Goal: Task Accomplishment & Management: Manage account settings

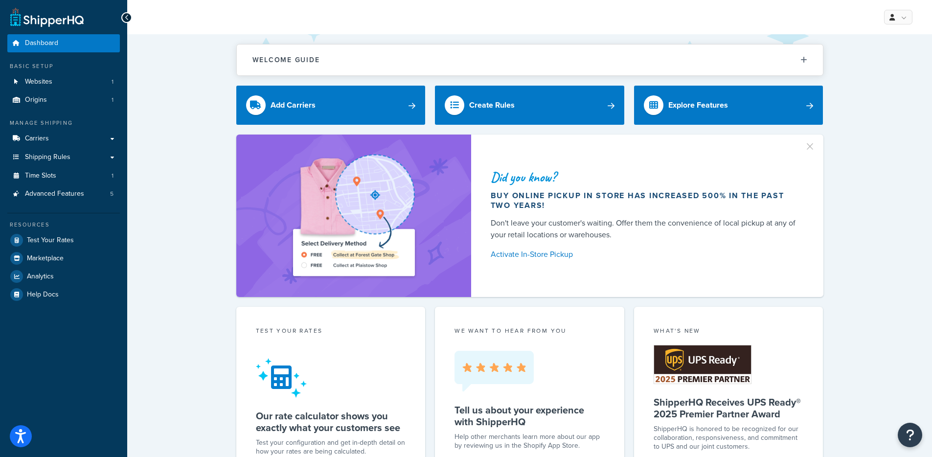
click at [60, 71] on div "Basic Setup Websites 1 Origins 1" at bounding box center [63, 85] width 112 height 47
click at [62, 78] on link "Websites 1" at bounding box center [63, 82] width 112 height 18
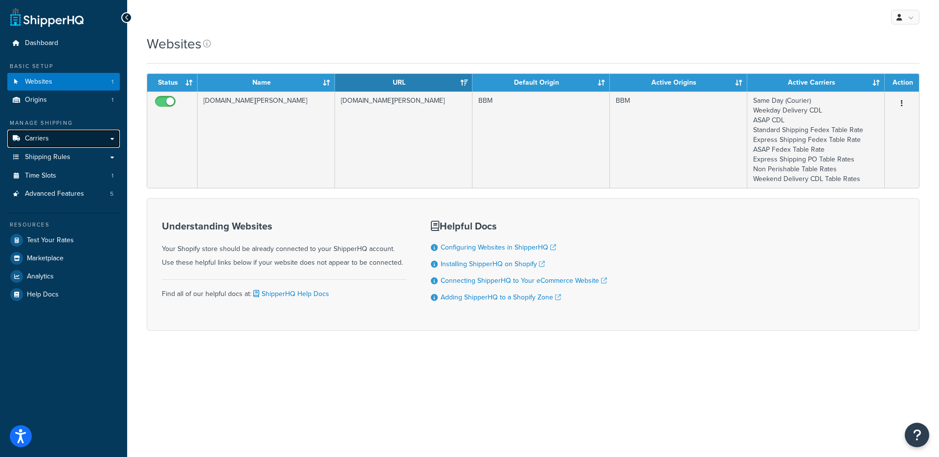
click at [59, 139] on link "Carriers" at bounding box center [63, 139] width 112 height 18
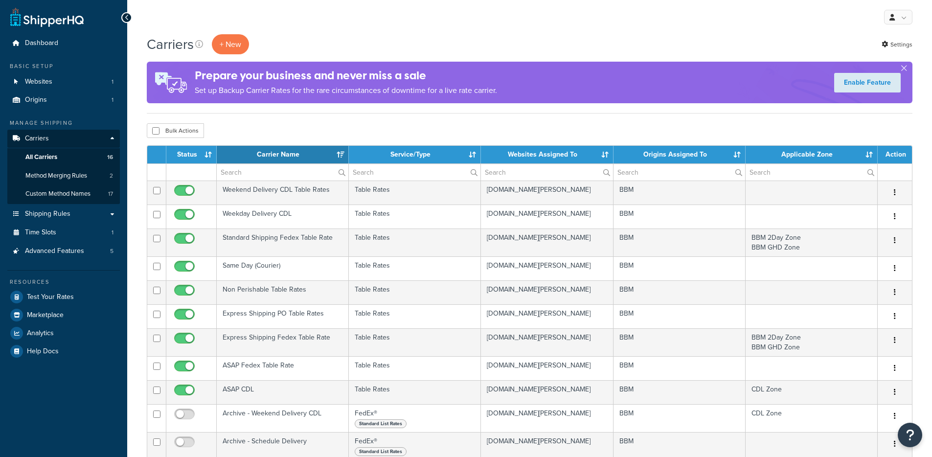
select select "15"
click at [77, 79] on link "Websites 1" at bounding box center [63, 82] width 112 height 18
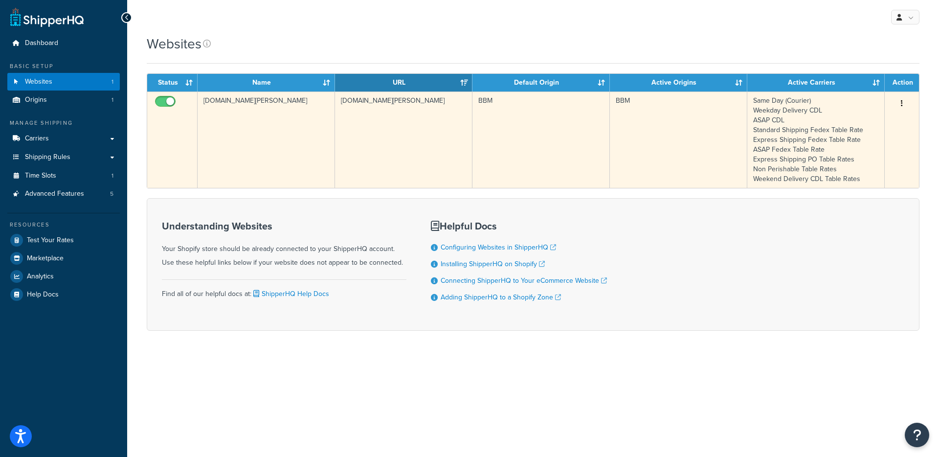
click at [296, 133] on td "[DOMAIN_NAME][PERSON_NAME]" at bounding box center [266, 139] width 137 height 96
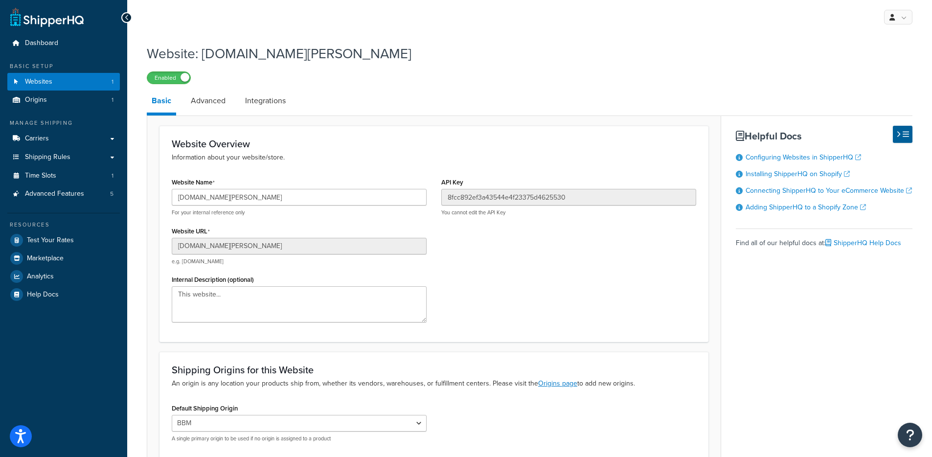
click at [234, 101] on li "Advanced" at bounding box center [213, 100] width 54 height 23
click at [271, 95] on link "Integrations" at bounding box center [265, 100] width 50 height 23
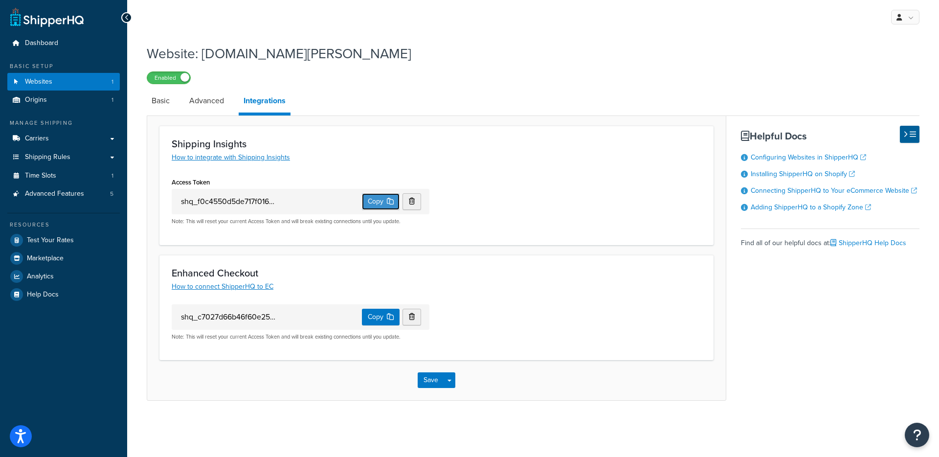
click at [366, 200] on button "Copy" at bounding box center [381, 201] width 38 height 17
click at [372, 206] on button "Copy" at bounding box center [381, 201] width 38 height 17
click at [372, 206] on button "Copy" at bounding box center [381, 201] width 37 height 17
